Goal: Book appointment/travel/reservation

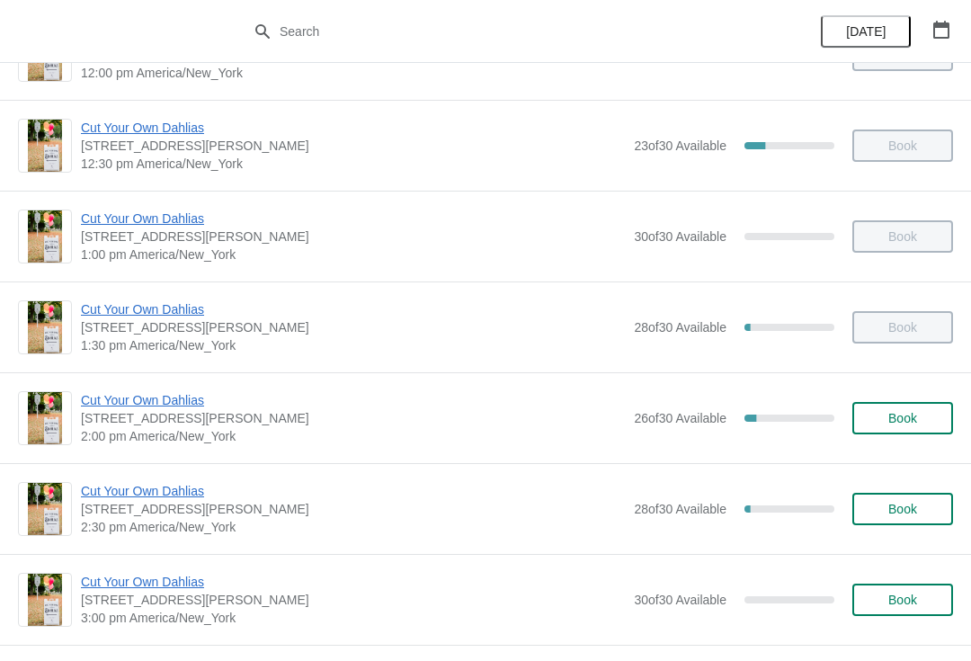
scroll to position [799, 0]
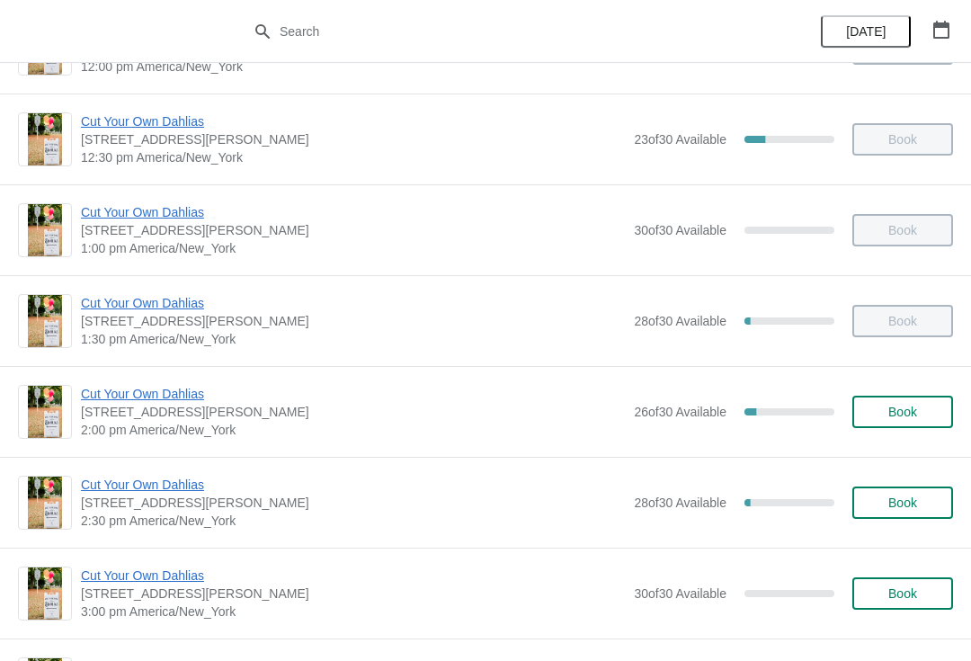
click at [222, 415] on span "[STREET_ADDRESS][PERSON_NAME]" at bounding box center [353, 412] width 544 height 18
click at [138, 402] on span "Cut Your Own Dahlias" at bounding box center [353, 394] width 544 height 18
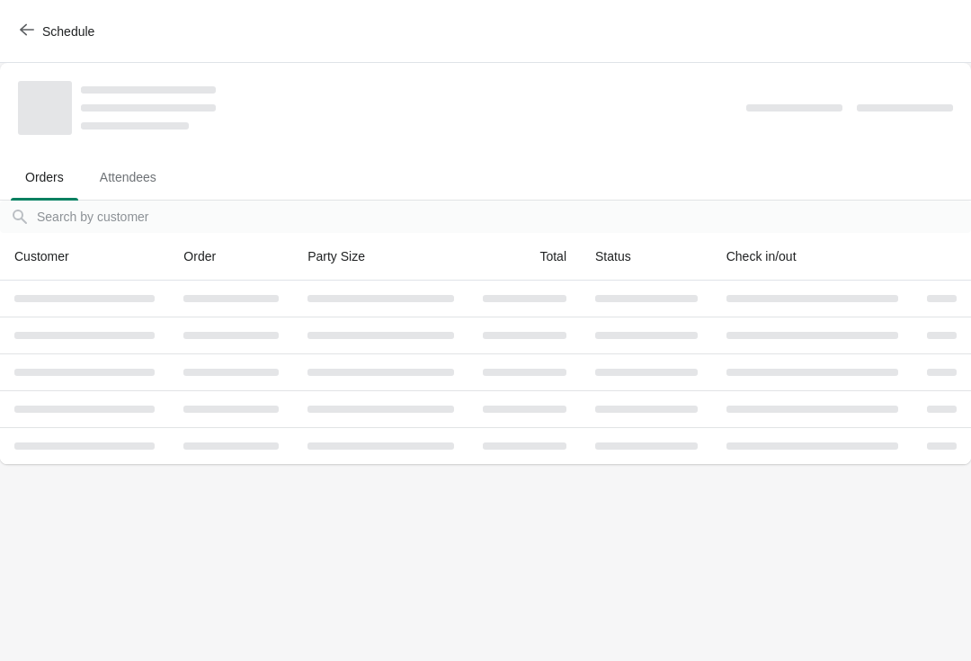
scroll to position [0, 0]
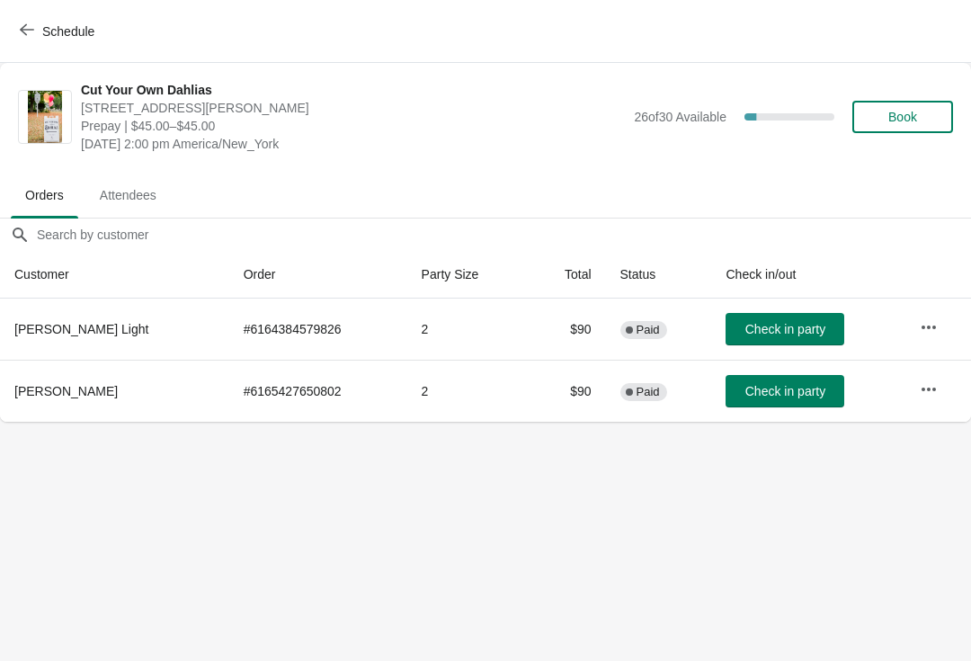
click at [32, 35] on icon "button" at bounding box center [27, 29] width 14 height 14
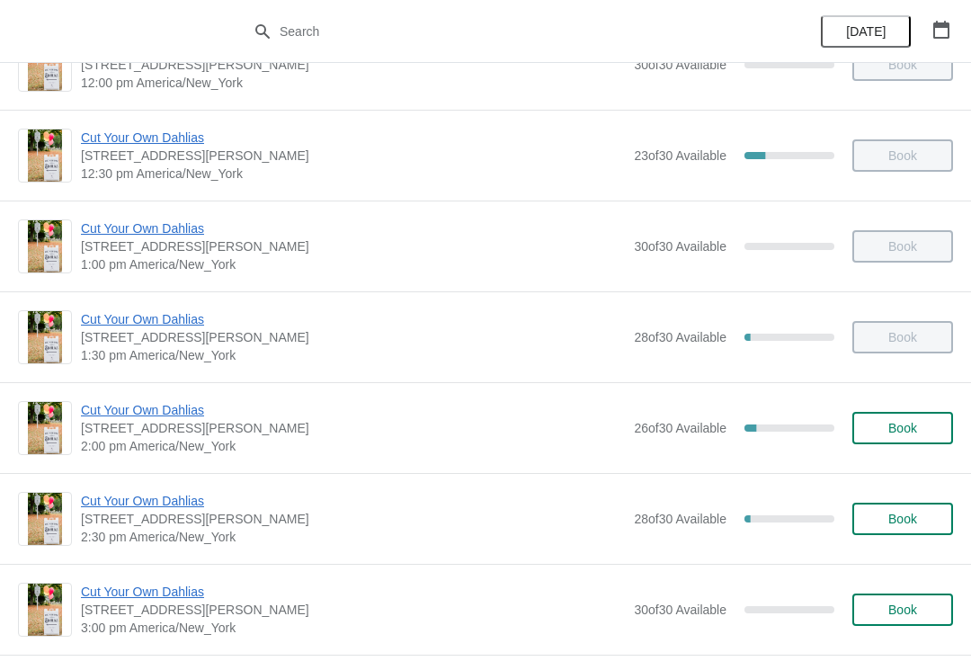
scroll to position [785, 0]
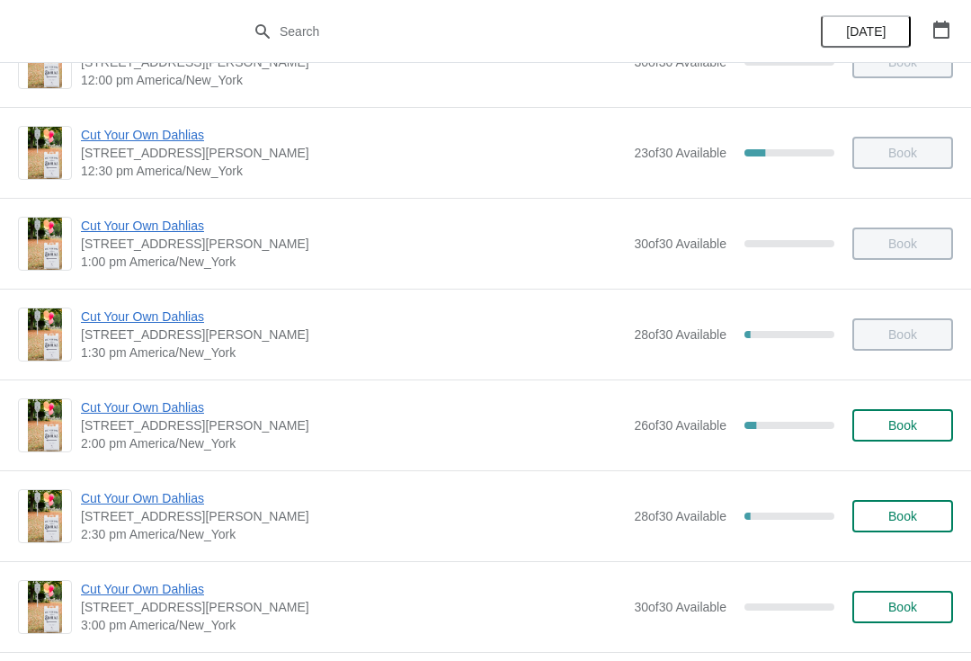
click at [124, 505] on span "Cut Your Own Dahlias" at bounding box center [353, 498] width 544 height 18
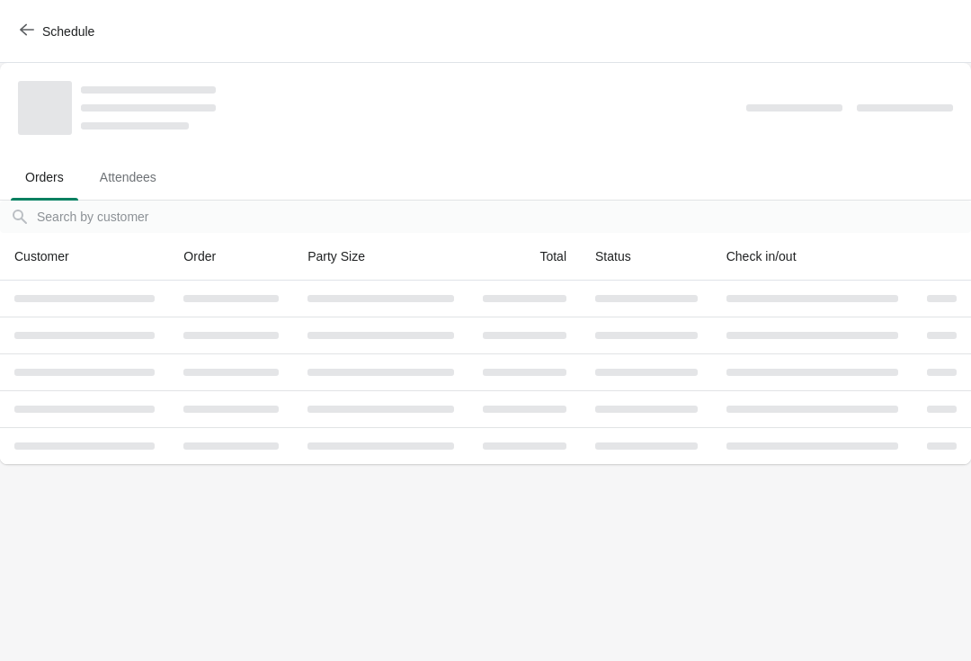
scroll to position [0, 0]
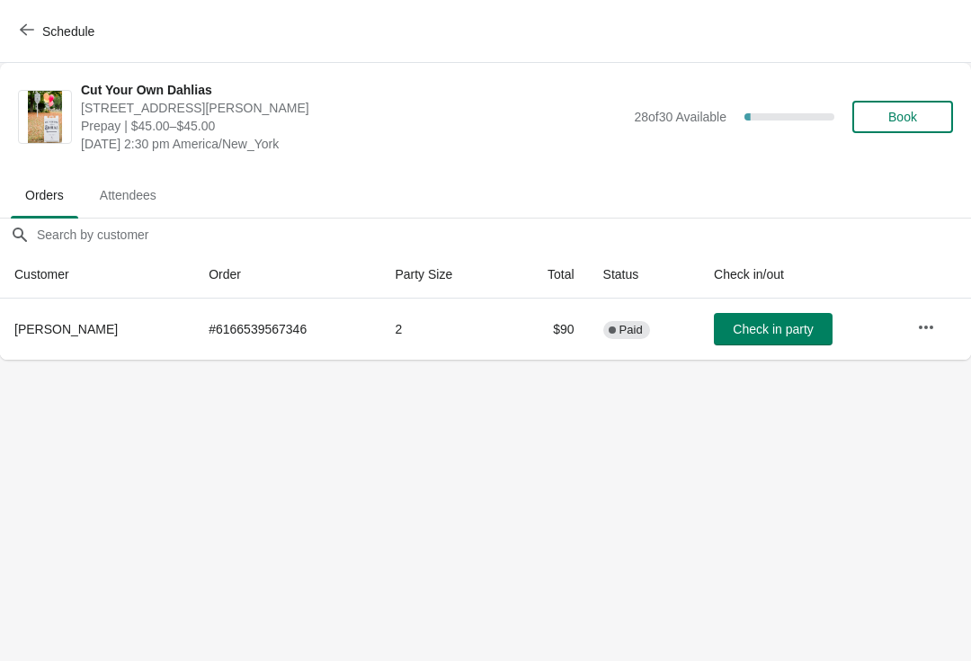
click at [40, 33] on span "Schedule" at bounding box center [58, 30] width 71 height 17
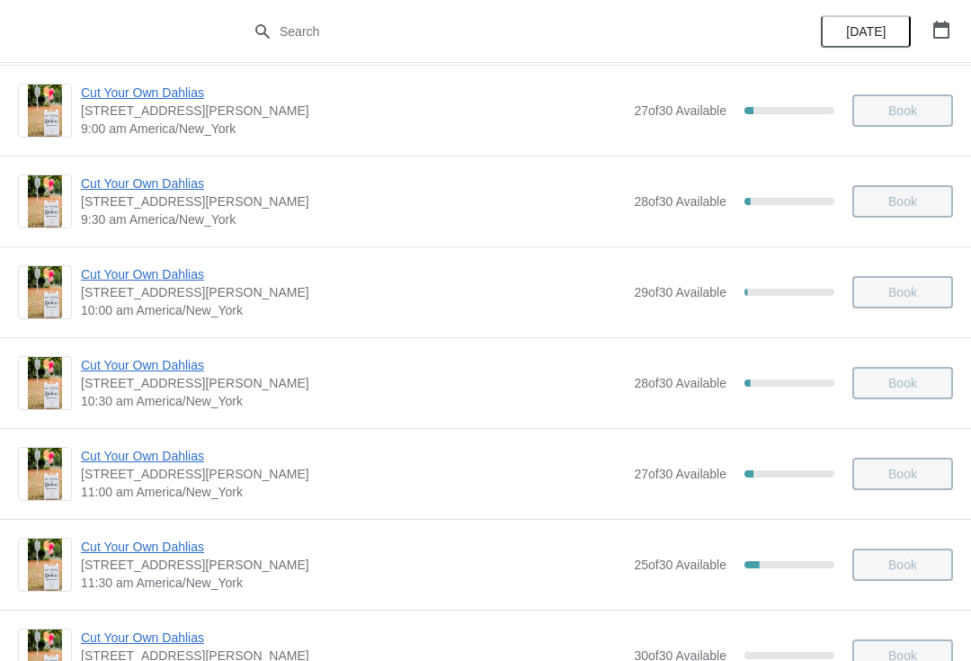
scroll to position [198, 0]
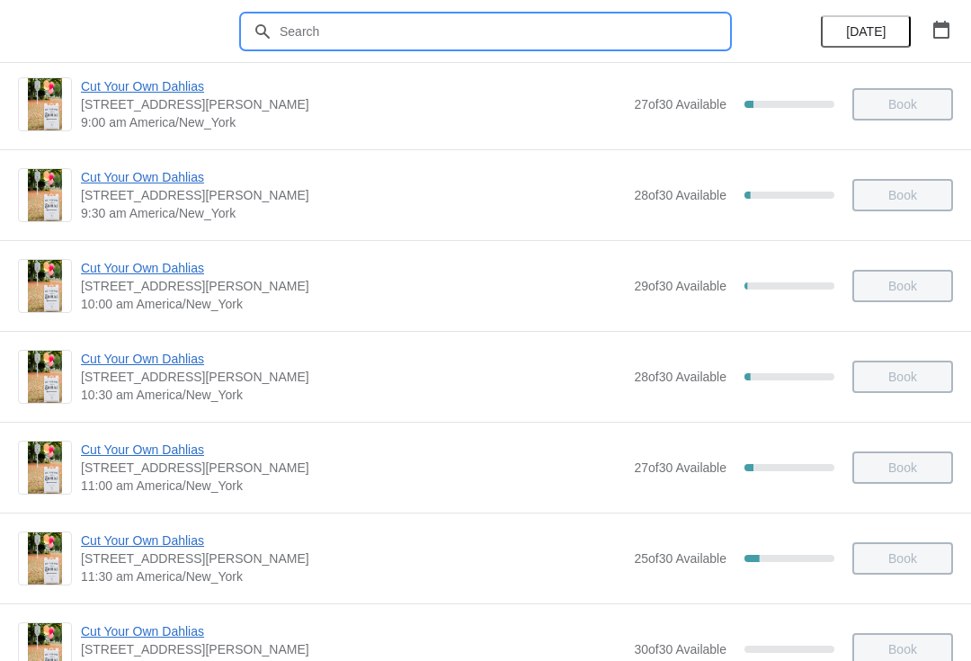
click at [385, 25] on input "text" at bounding box center [504, 31] width 450 height 32
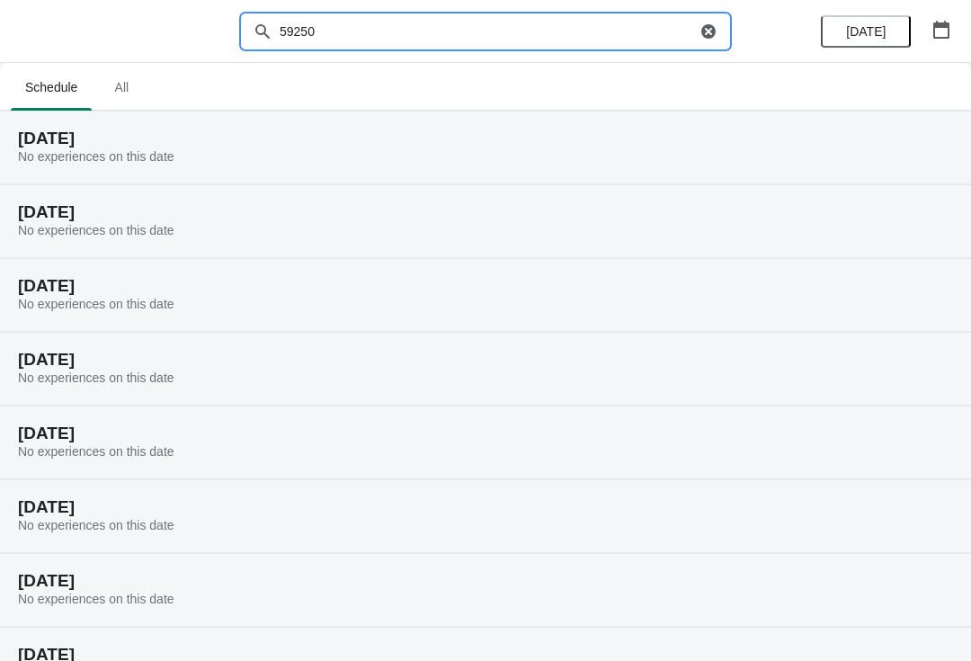
type input "59250"
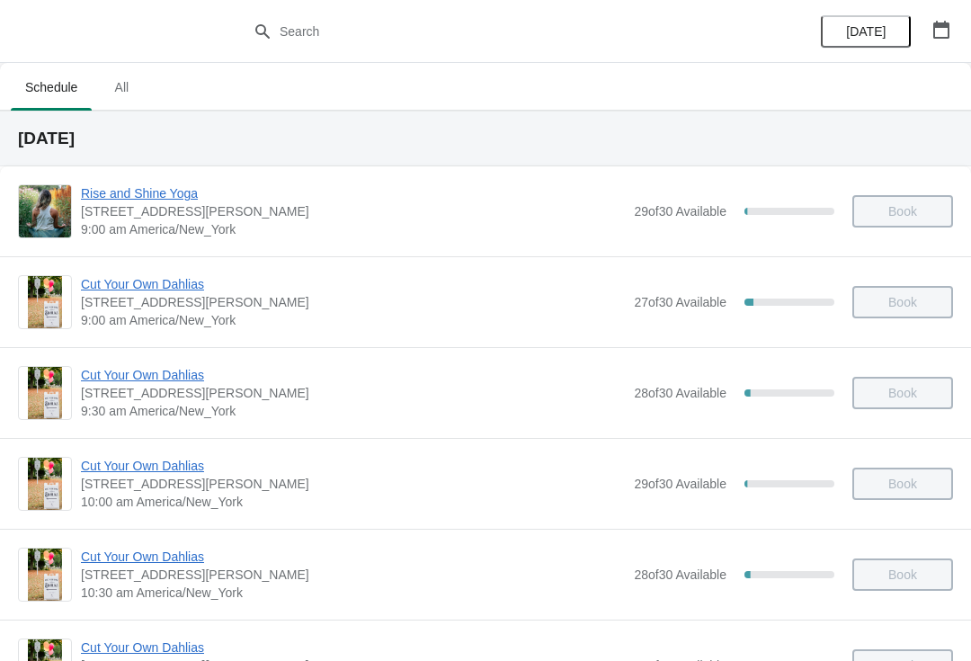
click at [117, 87] on span "All" at bounding box center [121, 87] width 45 height 32
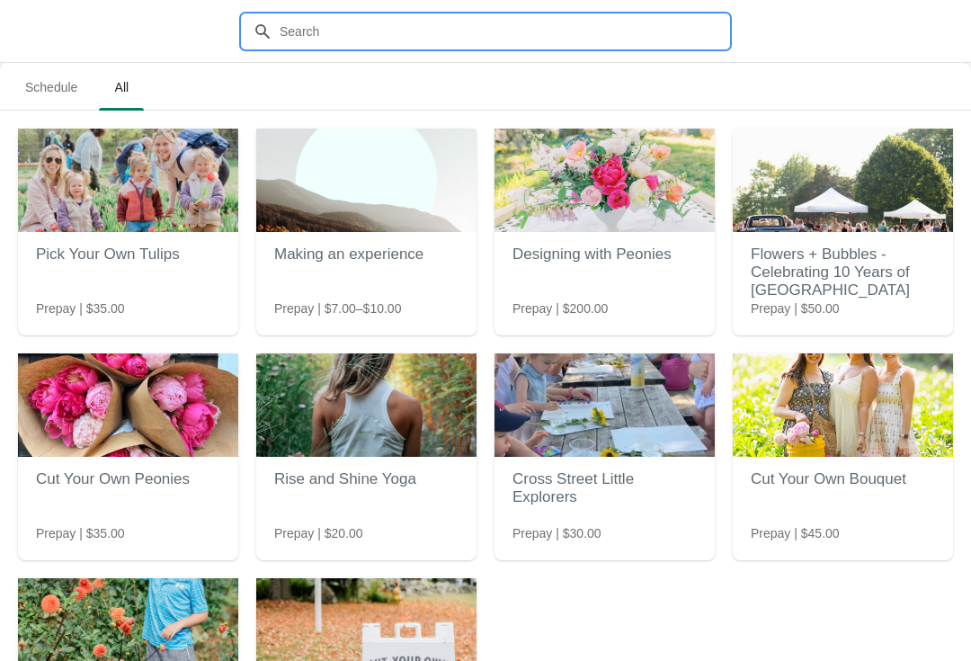
click at [379, 37] on input "text" at bounding box center [504, 31] width 450 height 32
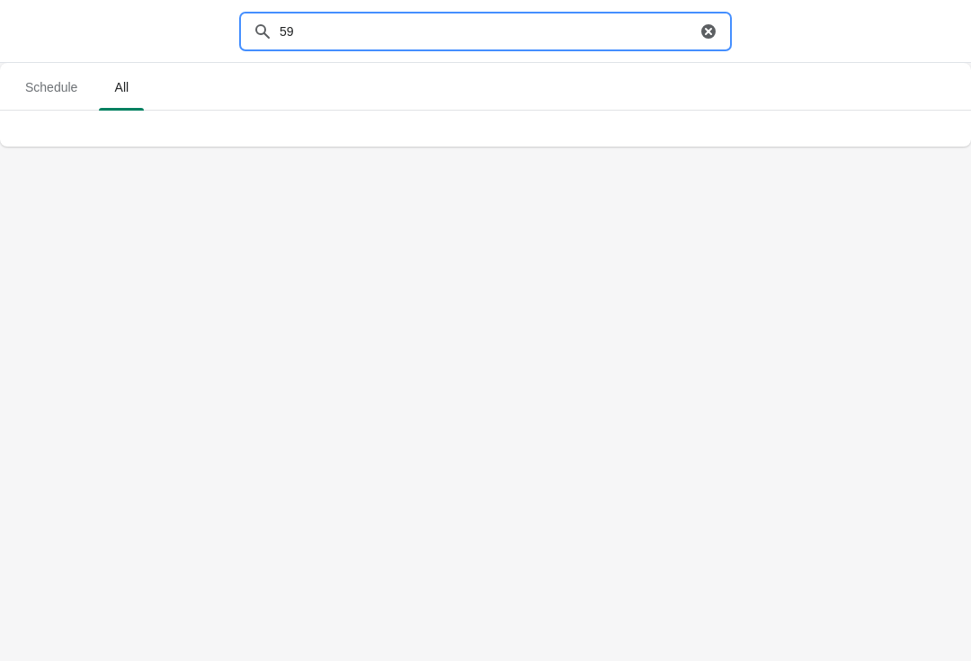
type input "5"
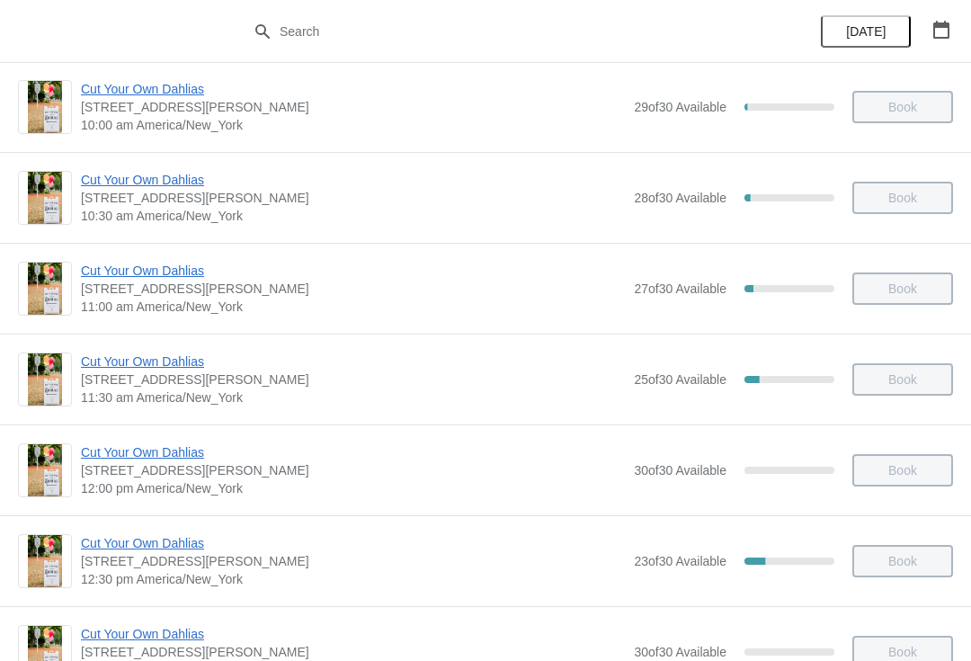
scroll to position [410, 0]
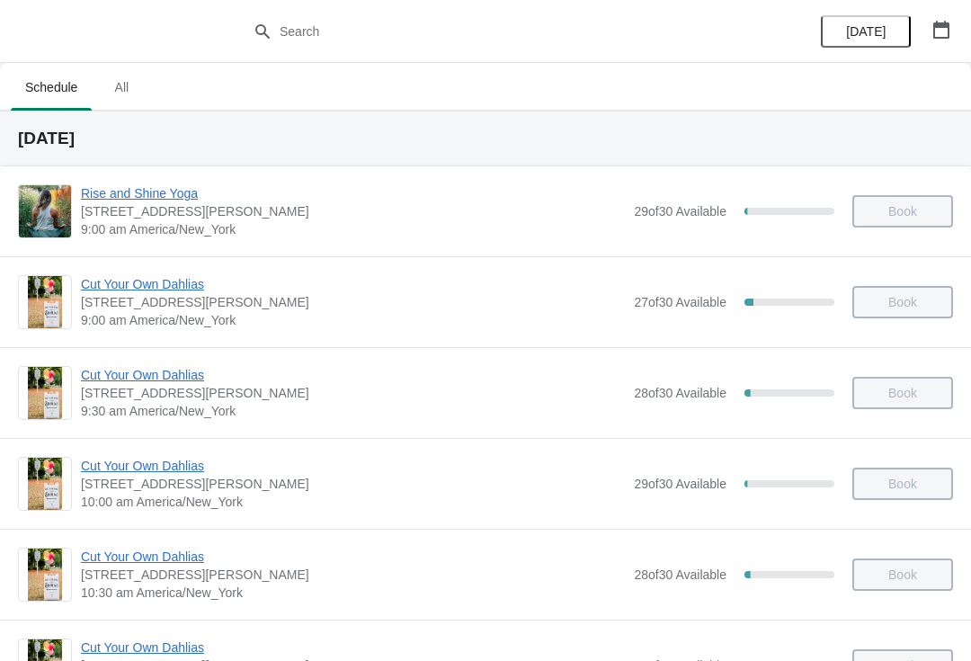
click at [938, 32] on icon "button" at bounding box center [942, 30] width 18 height 18
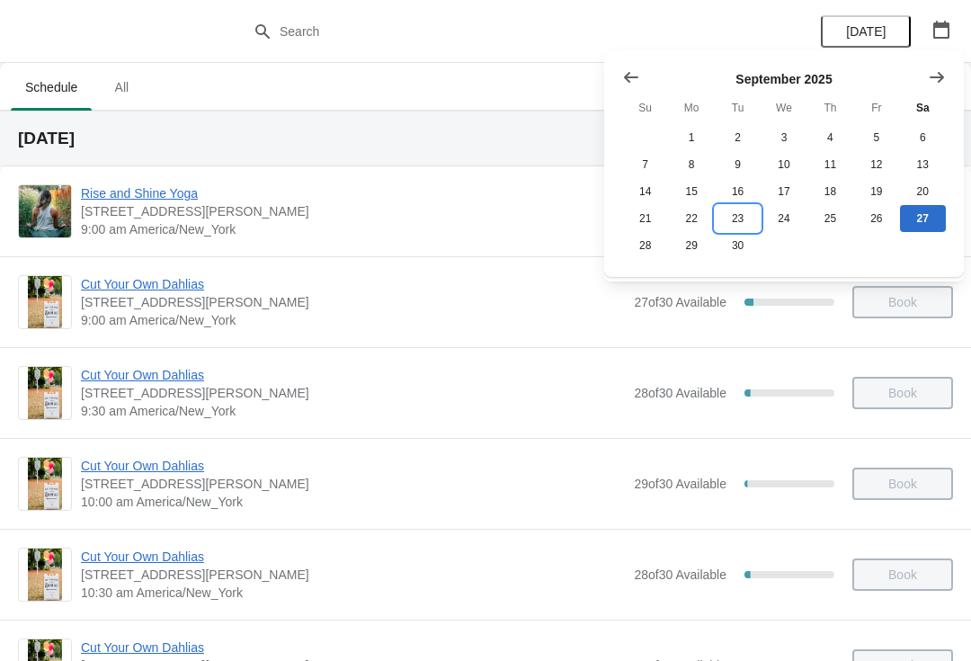
click at [742, 219] on button "23" at bounding box center [738, 218] width 46 height 27
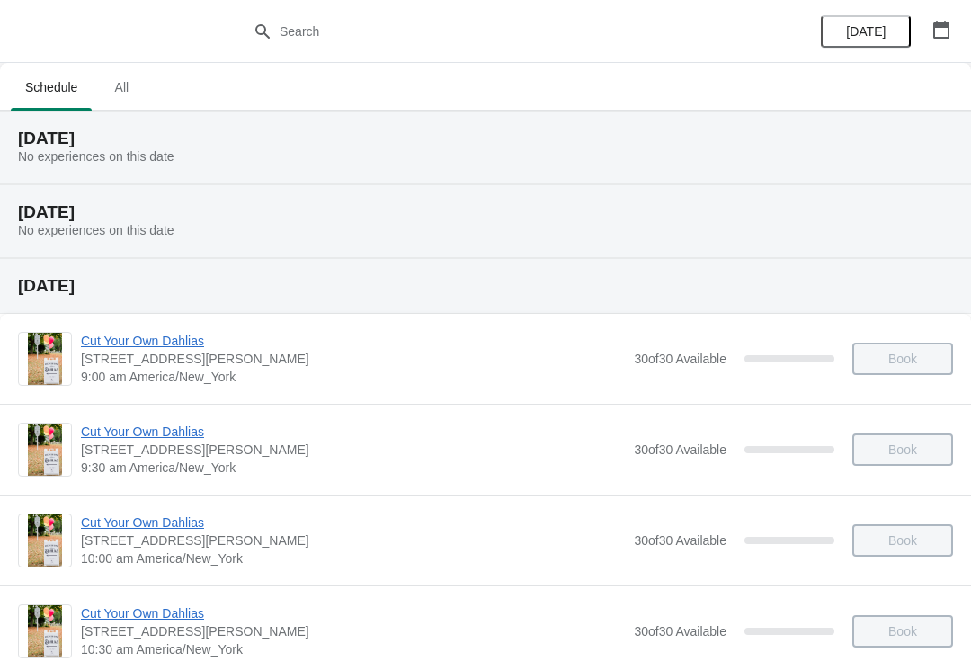
click at [426, 160] on div "Tuesday, September 23 No experiences on this date" at bounding box center [485, 148] width 971 height 74
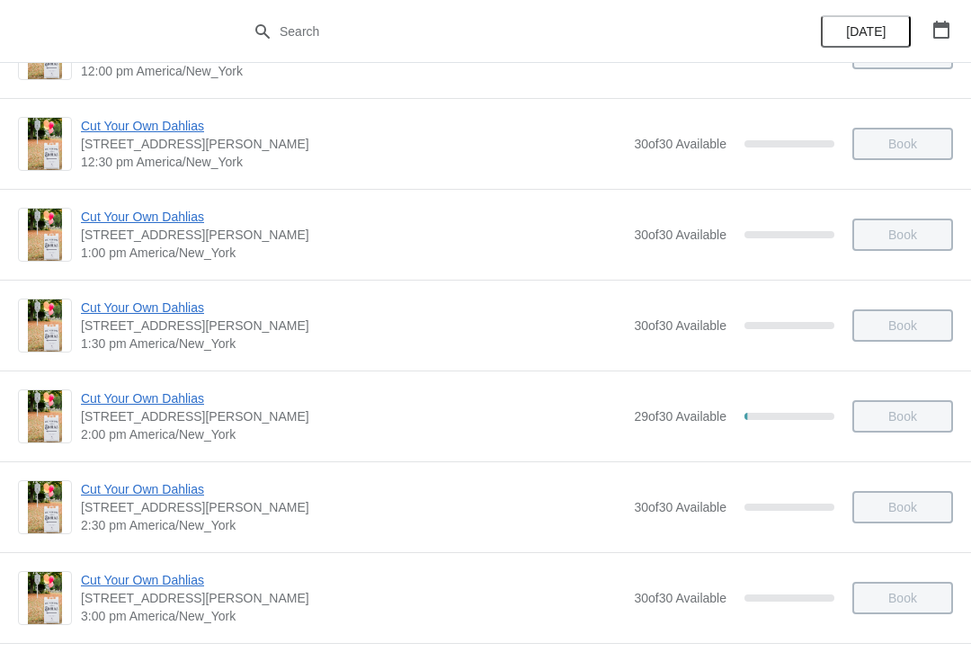
scroll to position [2625, 0]
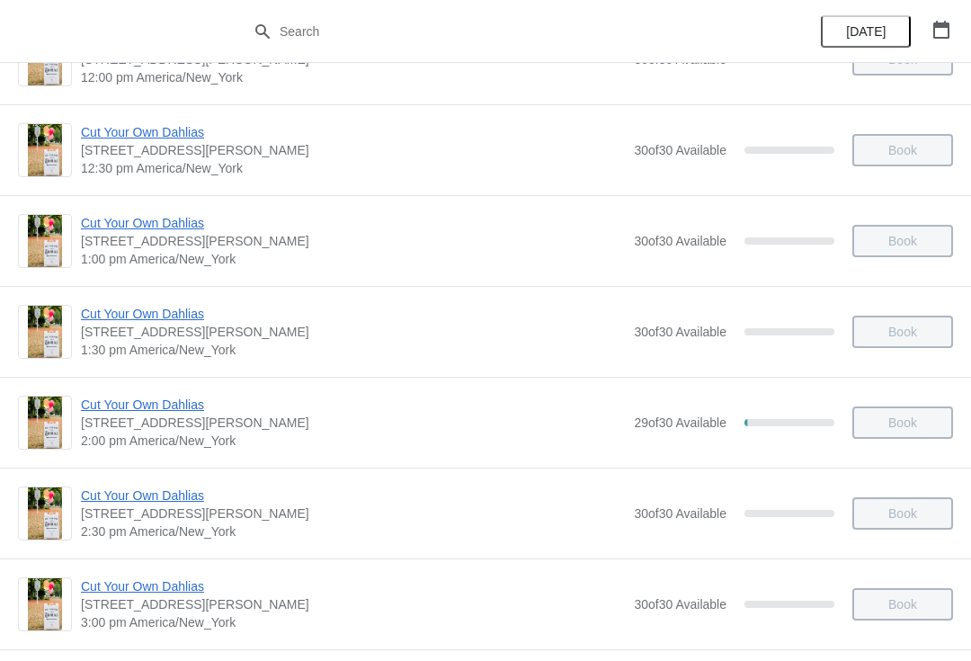
click at [171, 407] on span "Cut Your Own Dahlias" at bounding box center [353, 405] width 544 height 18
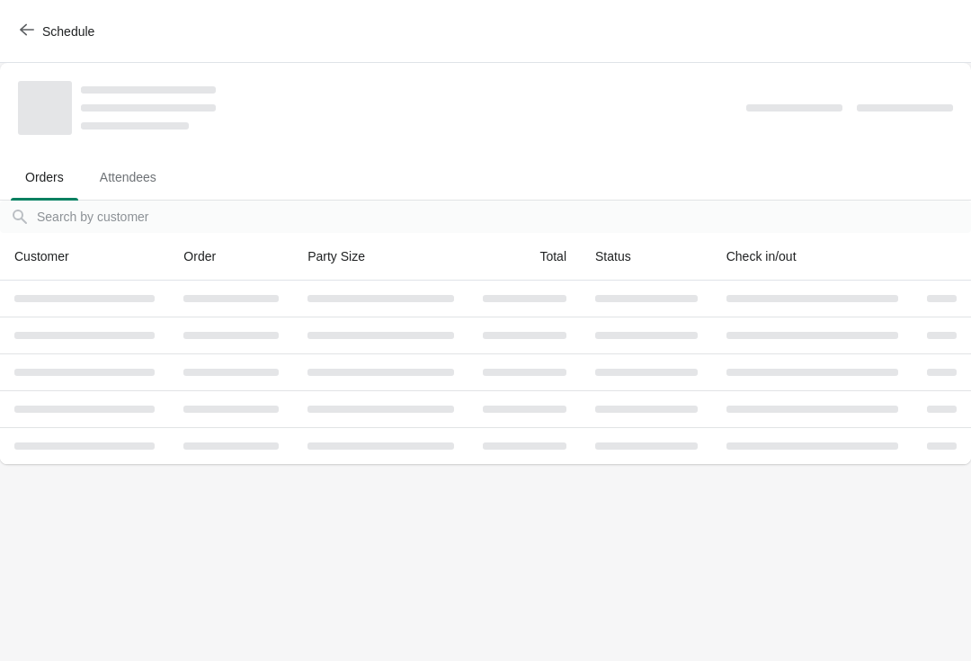
scroll to position [0, 0]
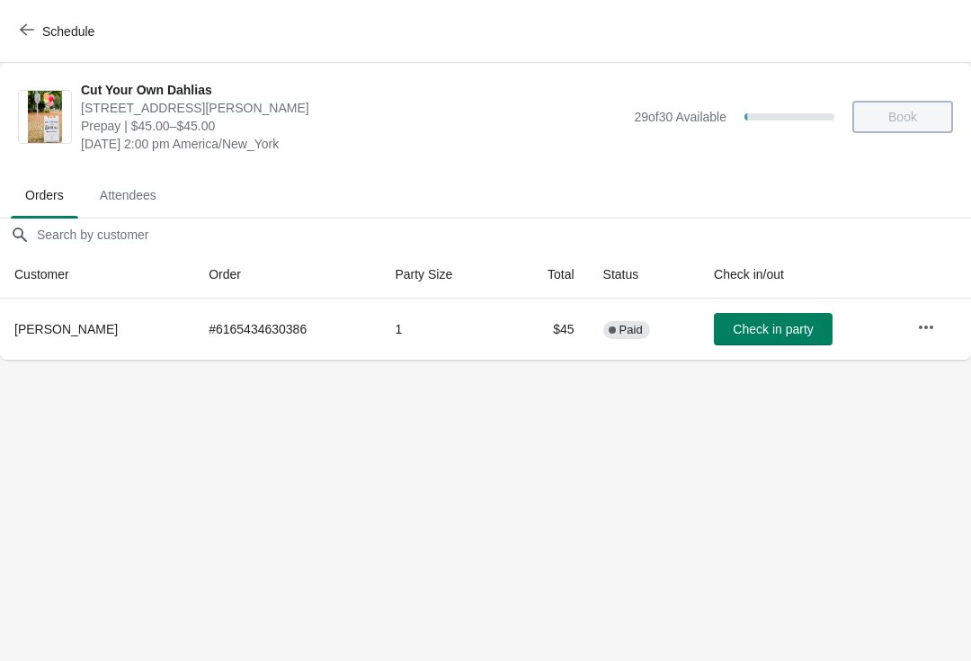
click at [766, 325] on span "Check in party" at bounding box center [773, 329] width 80 height 14
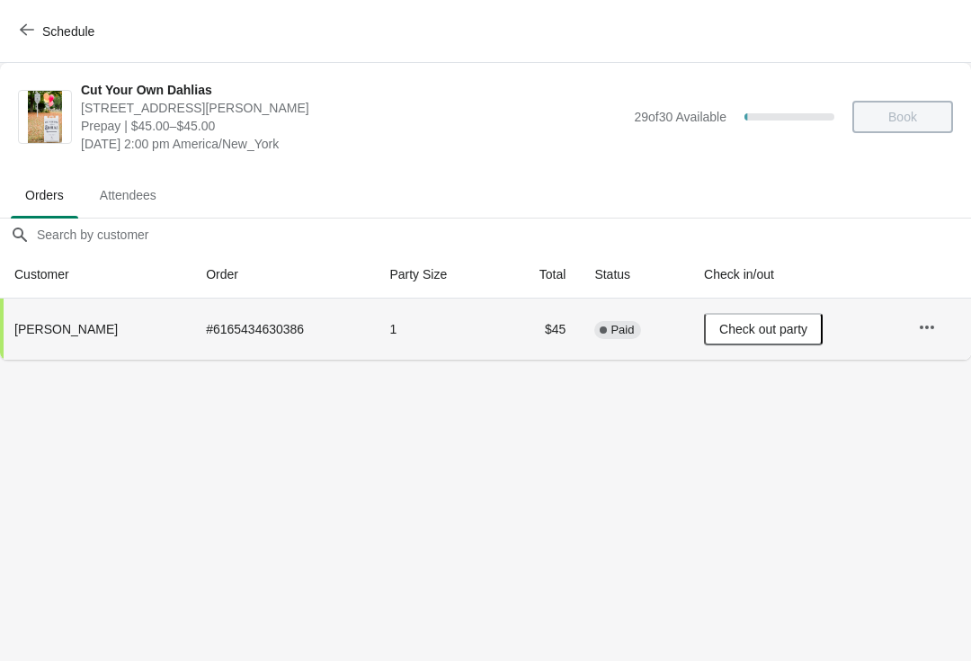
click at [50, 34] on span "Schedule" at bounding box center [68, 31] width 52 height 14
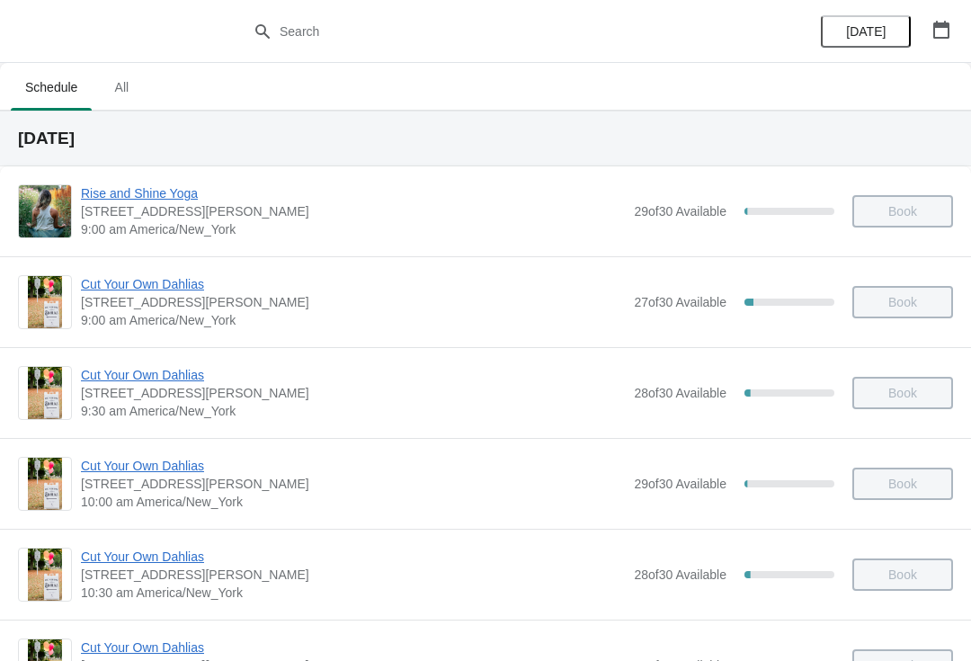
click at [943, 32] on icon "button" at bounding box center [942, 30] width 18 height 18
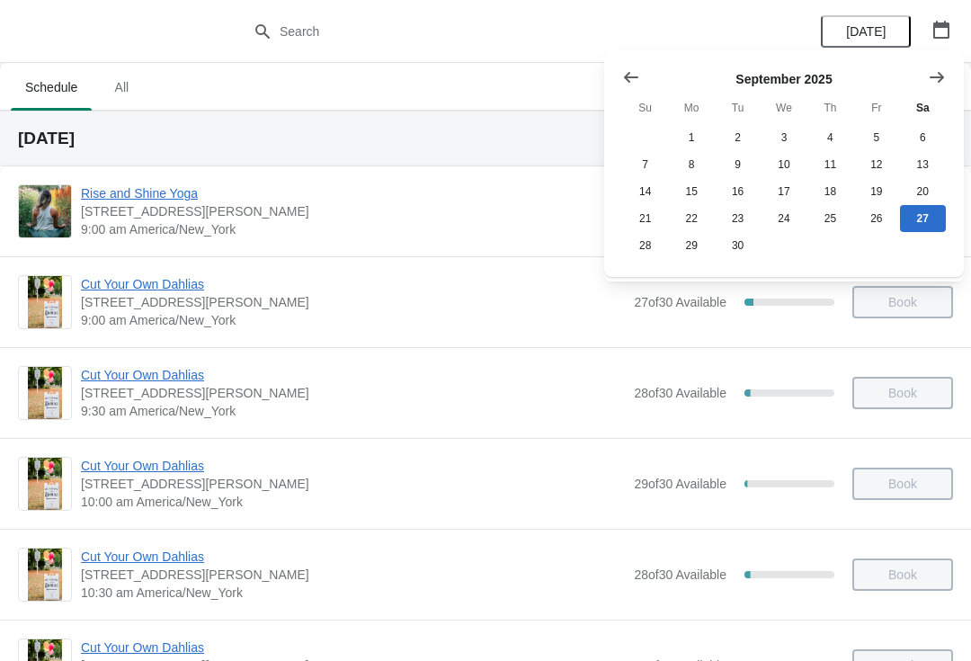
click at [646, 63] on button "Show previous month, August 2025" at bounding box center [631, 77] width 32 height 32
